Goal: Obtain resource: Download file/media

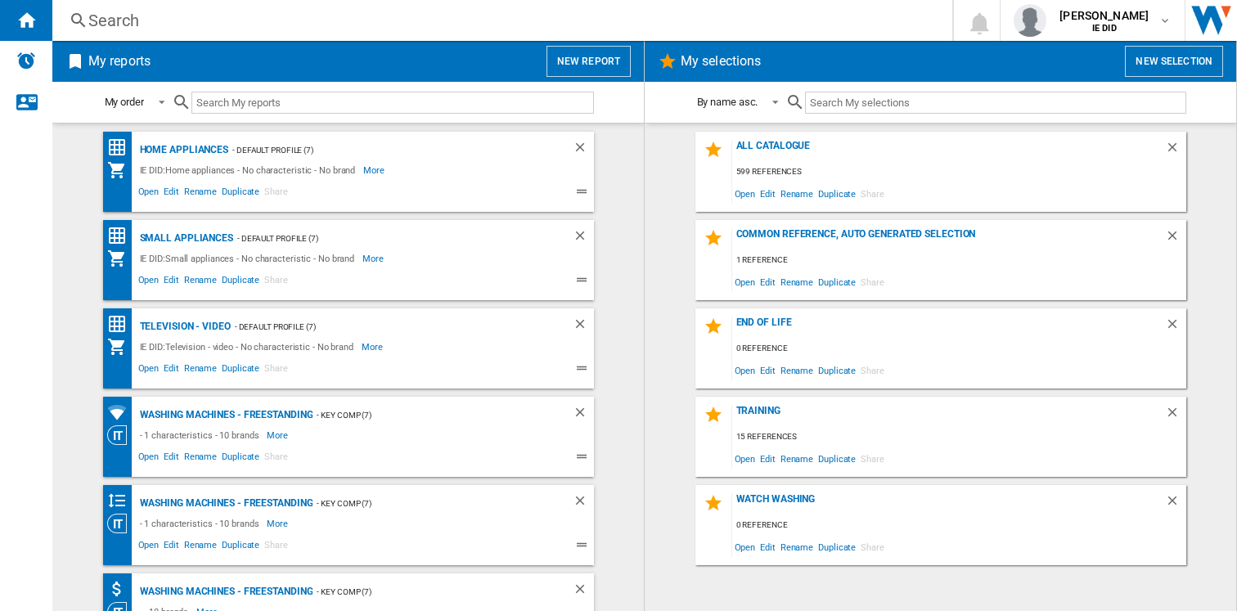
click at [356, 25] on div "Search" at bounding box center [499, 20] width 822 height 23
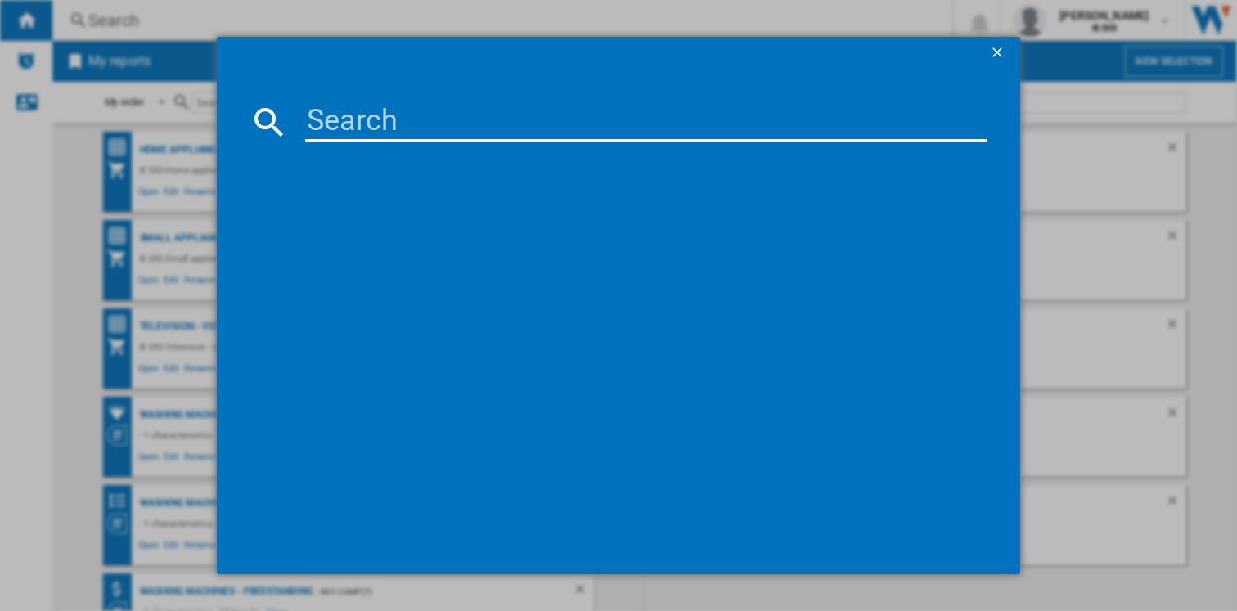
paste input "DLSC059"
type input "DLSC059"
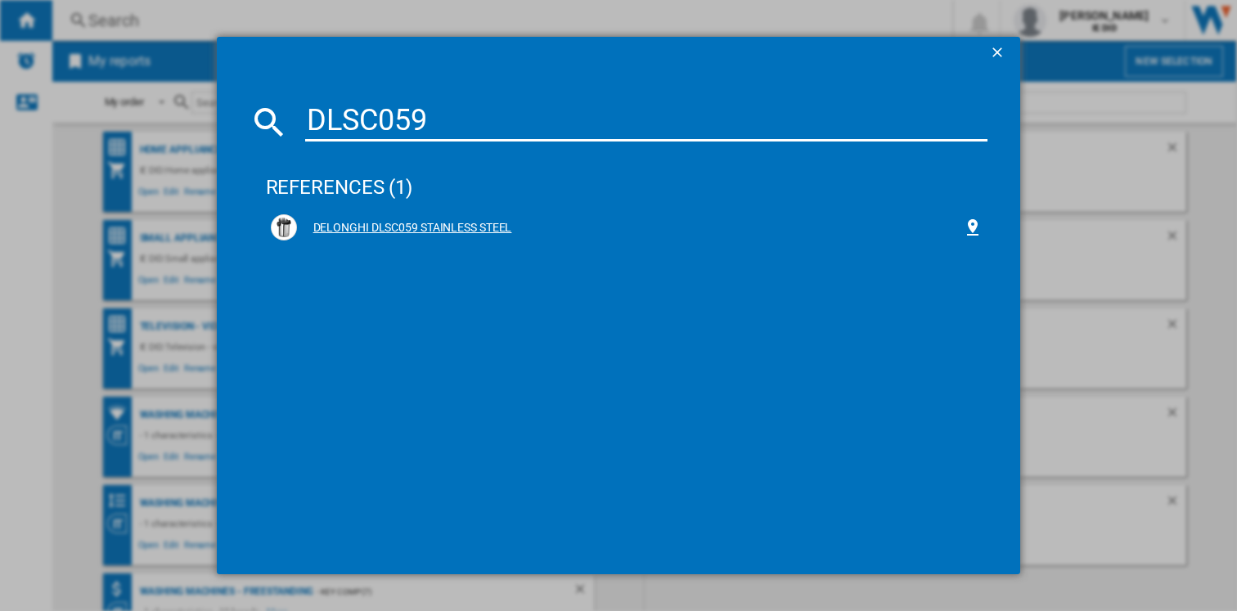
click at [479, 234] on div "DELONGHI DLSC059 STAINLESS STEEL" at bounding box center [630, 228] width 667 height 16
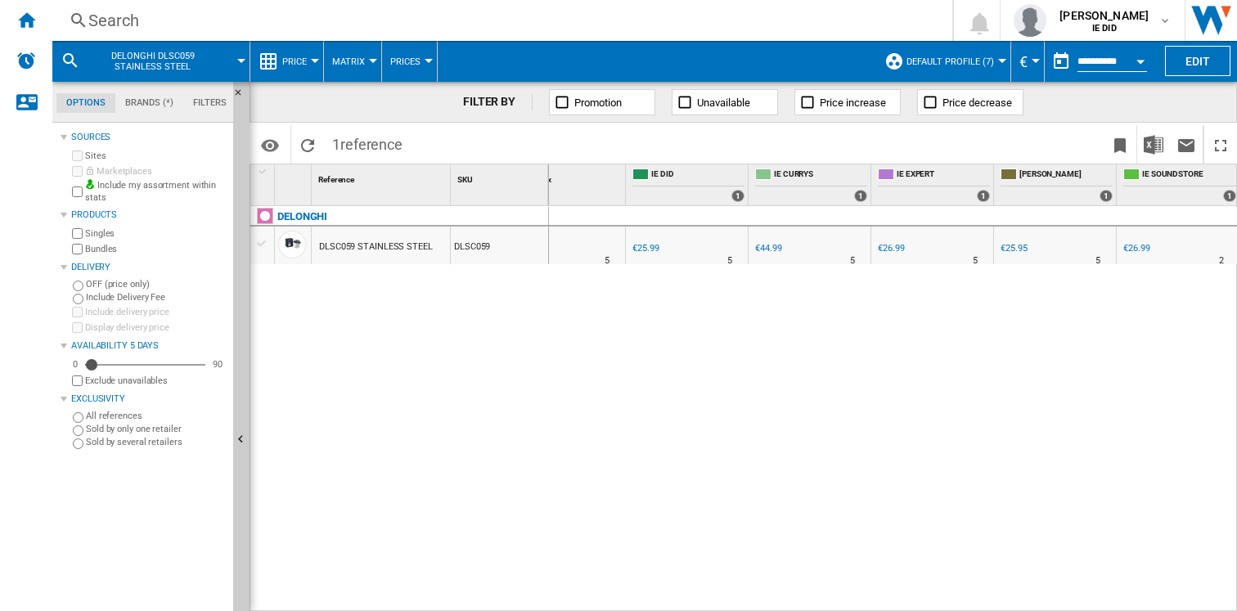
scroll to position [0, 334]
click at [1003, 249] on div "€25.95" at bounding box center [1012, 248] width 26 height 11
click at [399, 25] on div "Search" at bounding box center [499, 20] width 822 height 23
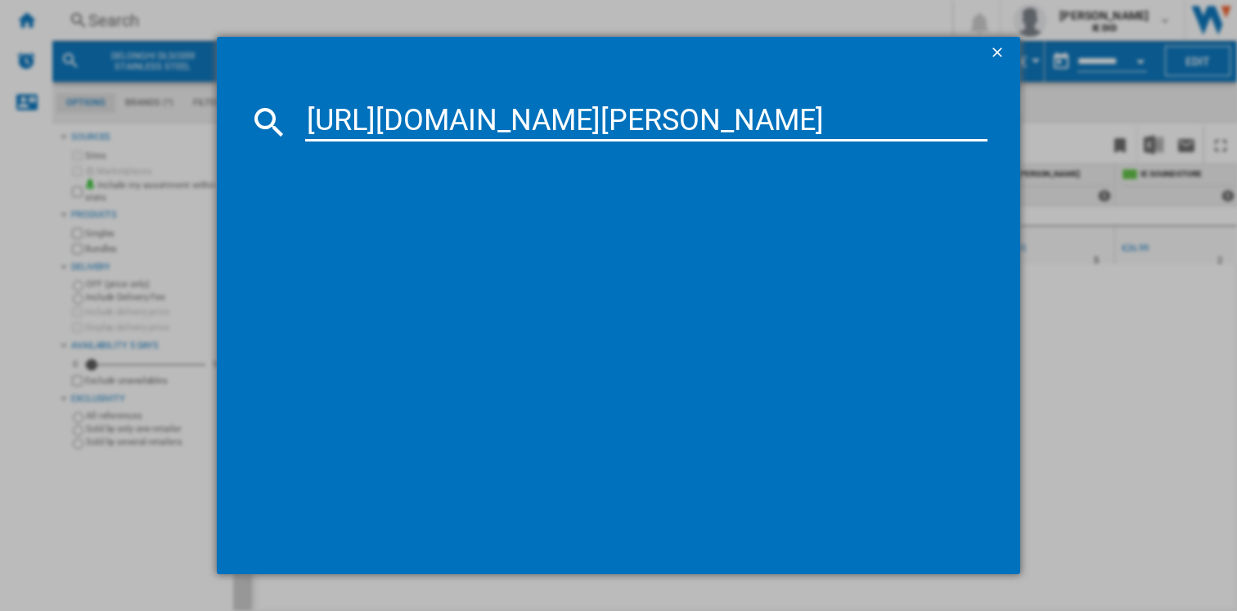
scroll to position [0, 510]
type input "[URL][DOMAIN_NAME][PERSON_NAME]"
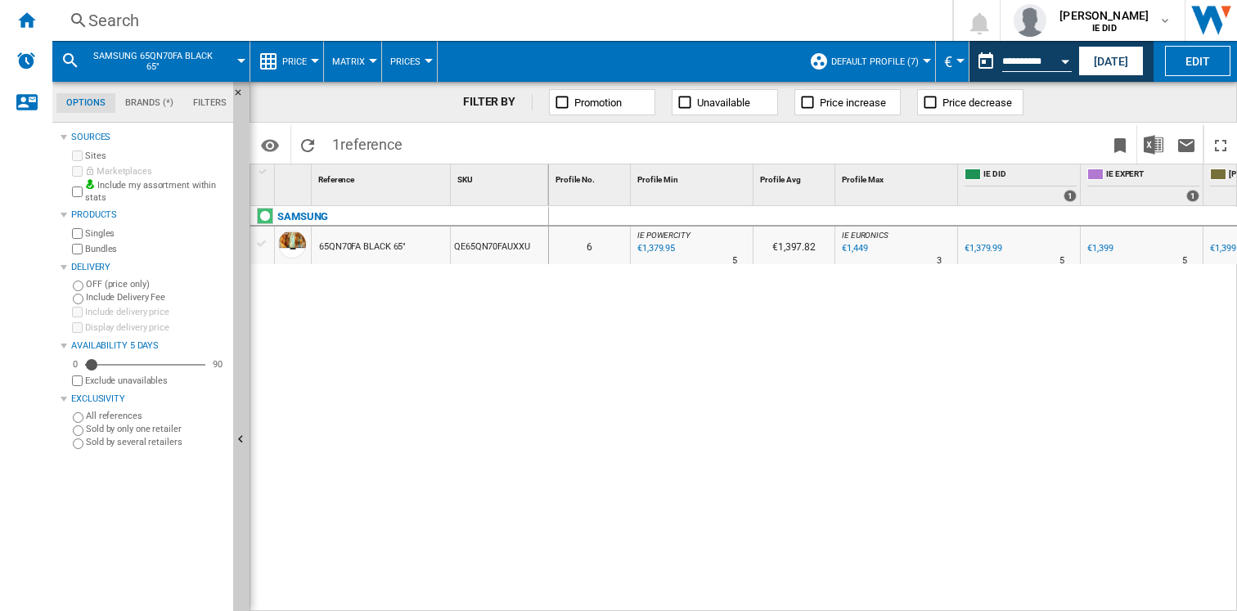
scroll to position [0, 457]
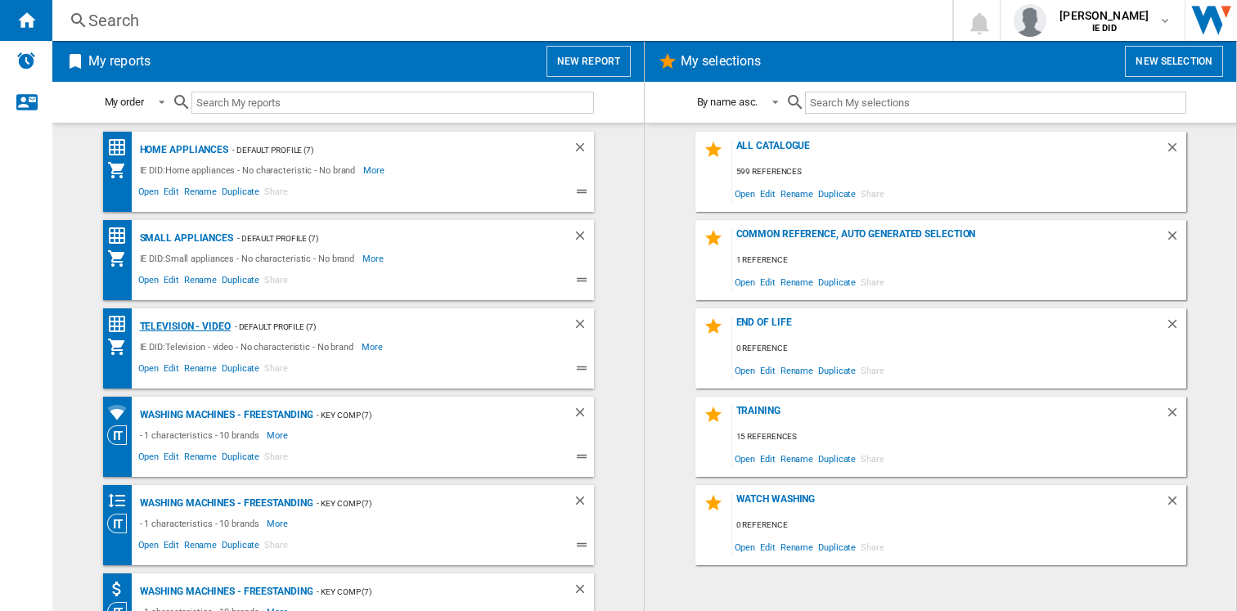
click at [209, 327] on div "Television - video" at bounding box center [183, 327] width 95 height 20
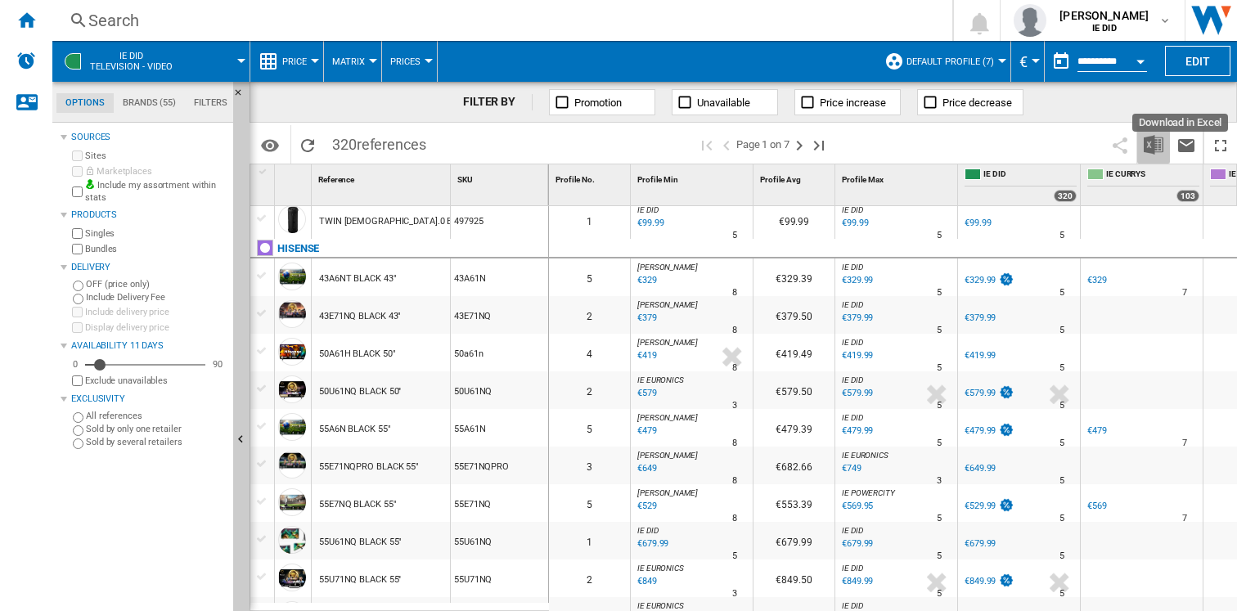
click at [1151, 142] on img "Download in Excel" at bounding box center [1154, 145] width 20 height 20
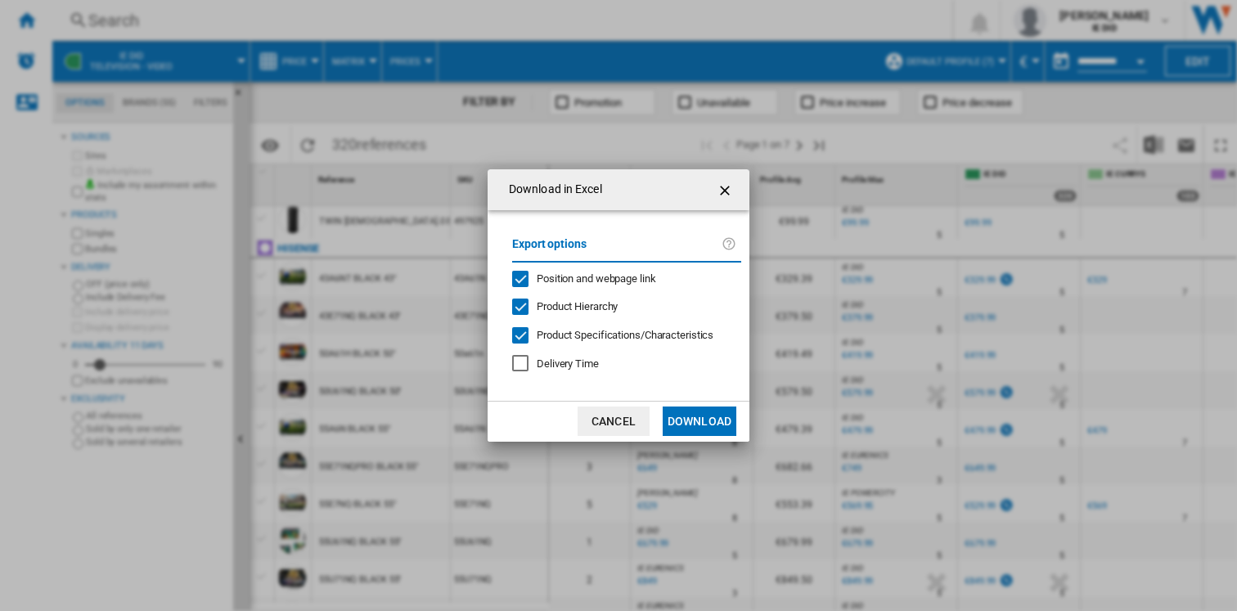
click at [712, 421] on button "Download" at bounding box center [700, 421] width 74 height 29
